Goal: Task Accomplishment & Management: Complete application form

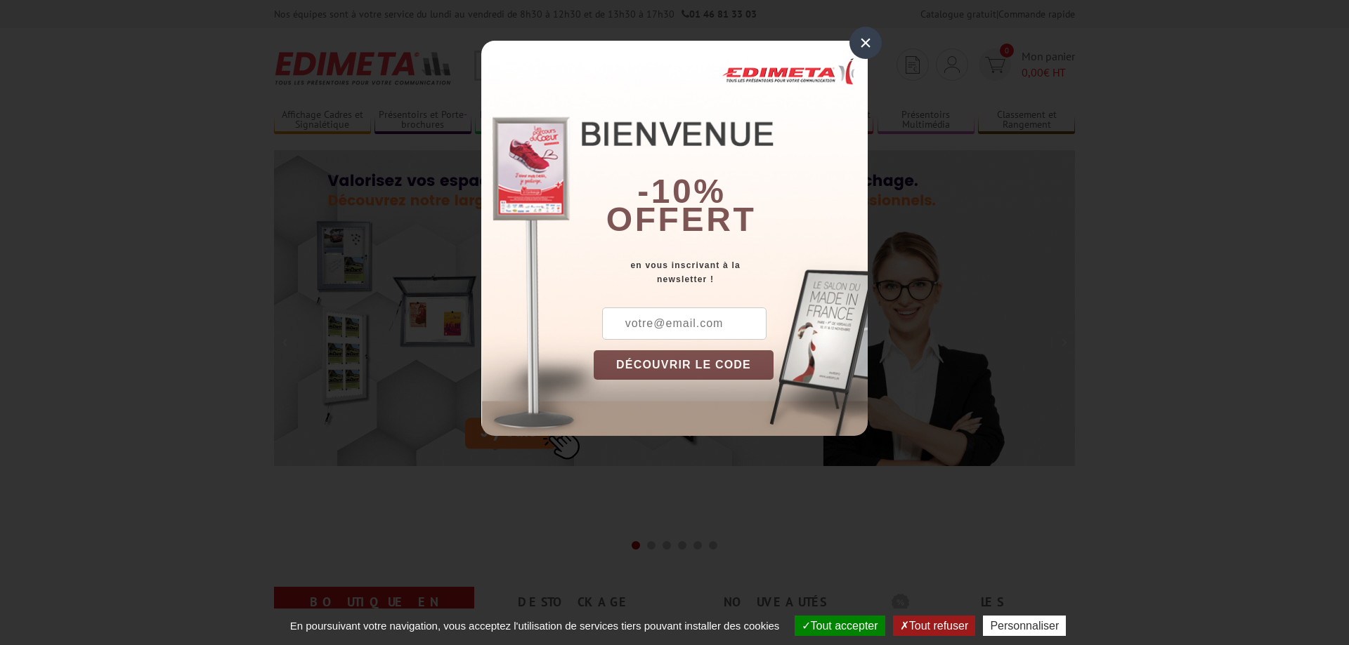
click at [1153, 415] on div "× -10% offert en vous inscrivant à la newsletter ! DÉCOUVRIR LE CODE Copier le …" at bounding box center [674, 228] width 1349 height 457
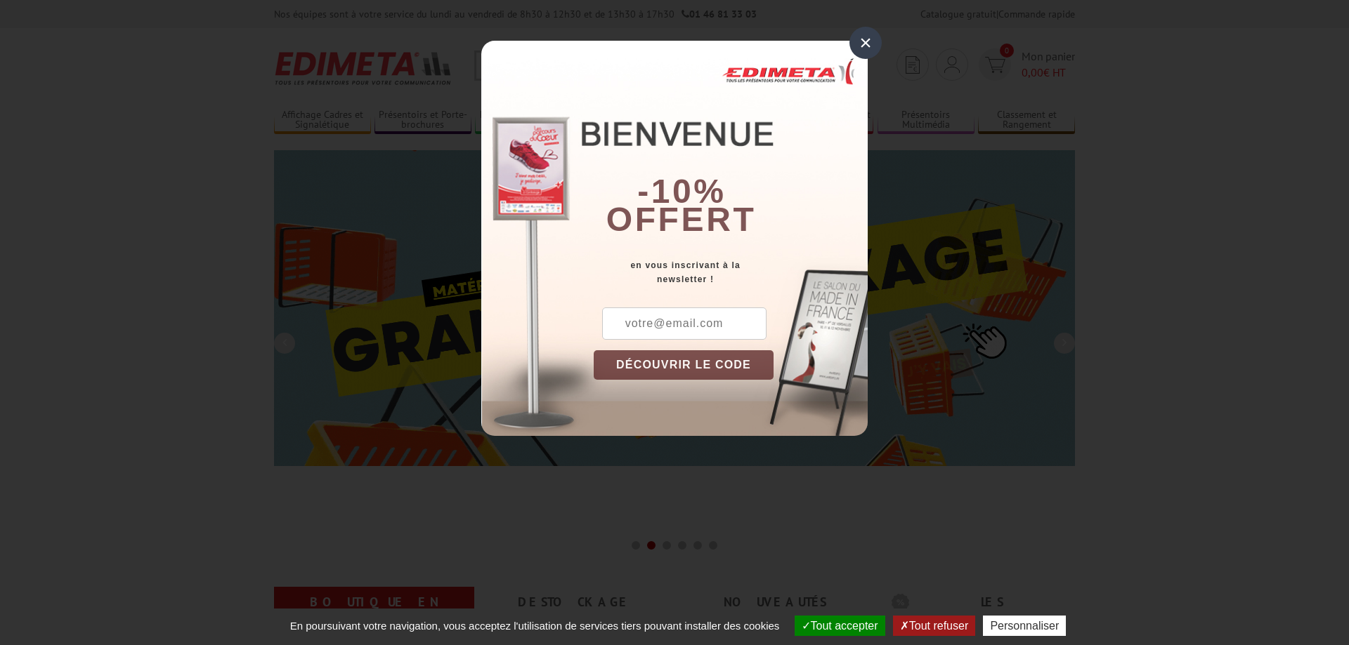
click at [867, 41] on div "×" at bounding box center [865, 43] width 32 height 32
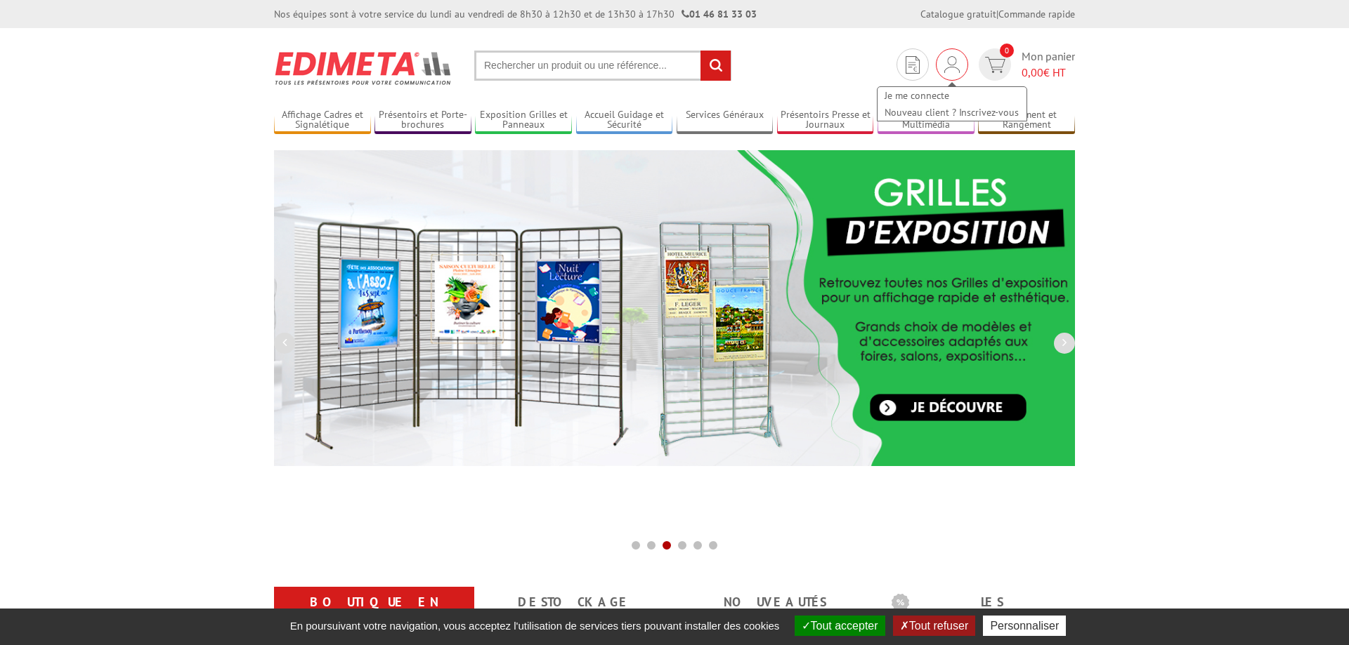
click at [950, 65] on img at bounding box center [951, 64] width 15 height 17
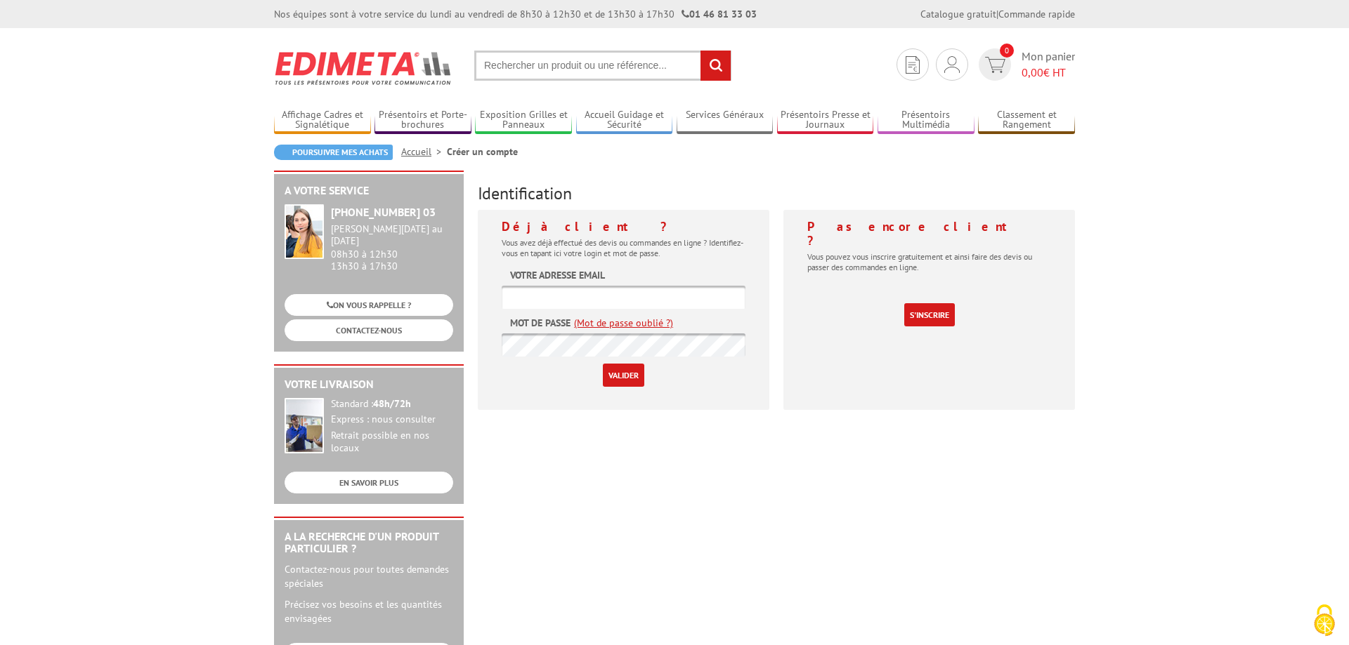
click at [601, 289] on input "text" at bounding box center [623, 297] width 244 height 23
type input "info@mairie-montrabe.fr"
click at [525, 358] on form "Votre adresse email info@mairie-montrabe.fr Mot de passe (Mot de passe oublié ?…" at bounding box center [623, 327] width 244 height 119
click at [522, 331] on form "Votre adresse email info@mairie-montrabe.fr Mot de passe (Mot de passe oublié ?…" at bounding box center [623, 327] width 244 height 119
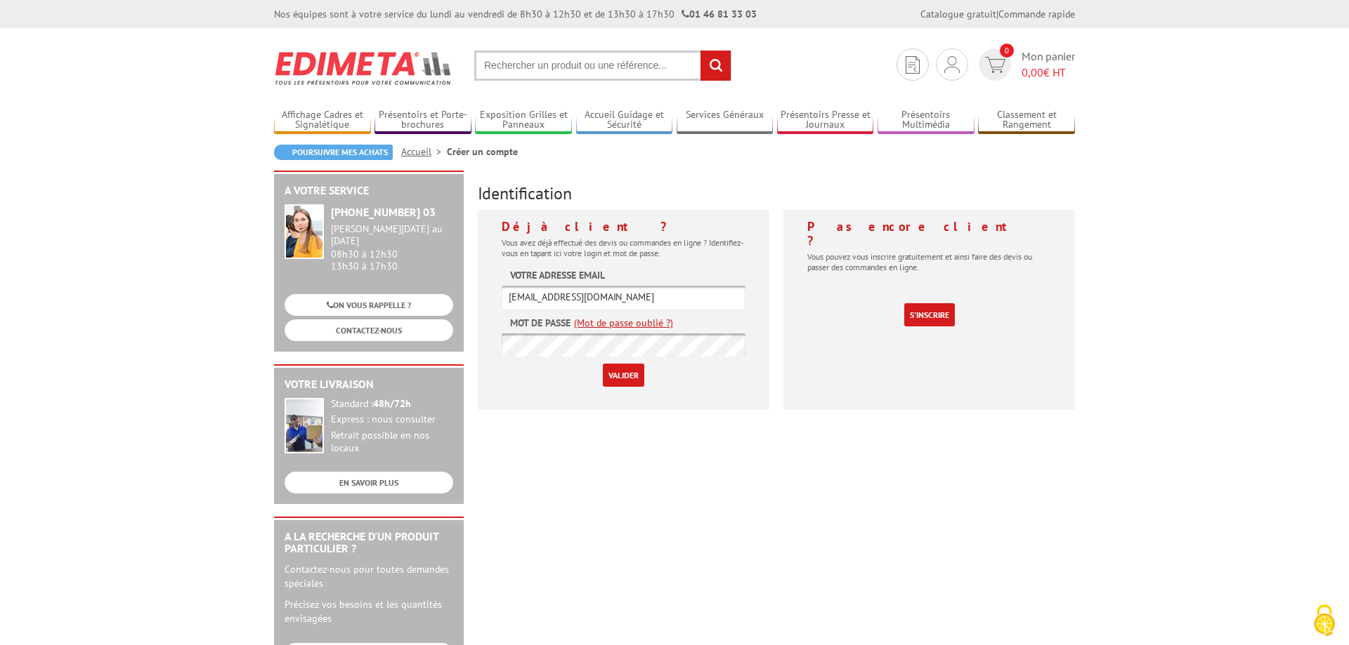
click at [627, 371] on input "Valider" at bounding box center [623, 375] width 41 height 23
